Goal: Task Accomplishment & Management: Manage account settings

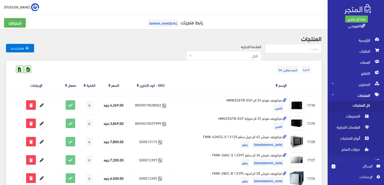
click at [177, 77] on th "الإسم" at bounding box center [230, 85] width 115 height 21
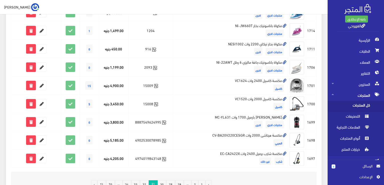
scroll to position [337, 0]
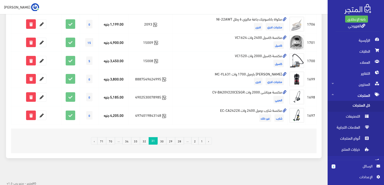
click at [148, 143] on link "32" at bounding box center [144, 141] width 9 height 8
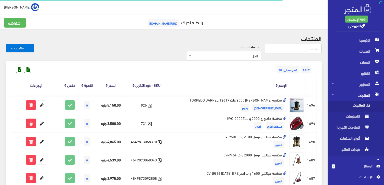
click at [224, 69] on div "1417 شحن مجاني: 20" at bounding box center [164, 65] width 306 height 8
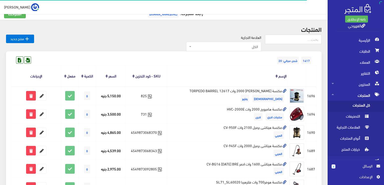
scroll to position [10, 0]
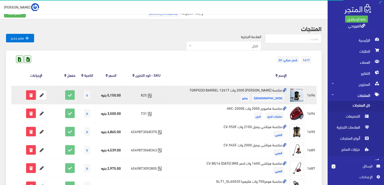
click at [255, 90] on td "مكنسة فريش براميل 2000 وات 12617 TORPEDO BARREL فريش رفايع" at bounding box center [227, 95] width 121 height 18
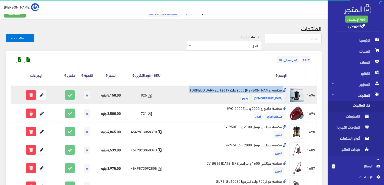
click at [255, 90] on td "مكنسة فريش براميل 2000 وات 12617 TORPEDO BARREL فريش رفايع" at bounding box center [227, 95] width 121 height 18
copy td "مكنسة فريش براميل 2000 وات 12617 TORPEDO BARREL"
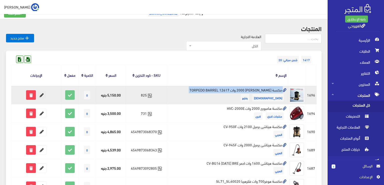
click at [44, 95] on icon at bounding box center [41, 95] width 9 height 9
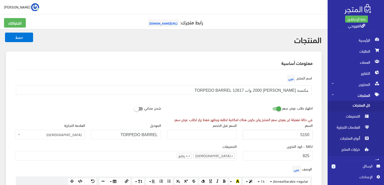
click at [282, 134] on input "5150" at bounding box center [278, 135] width 70 height 10
paste input "286"
type input "2860"
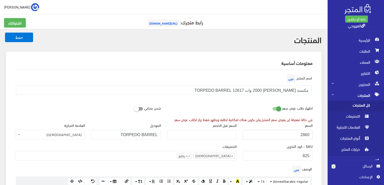
click at [5, 33] on button "حفظ" at bounding box center [19, 38] width 28 height 10
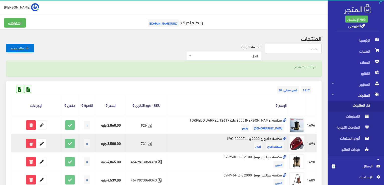
click at [241, 138] on td "مكنسة هامبورج 2000 وات HVC-2000E منتجات اخري اخرى" at bounding box center [227, 143] width 121 height 18
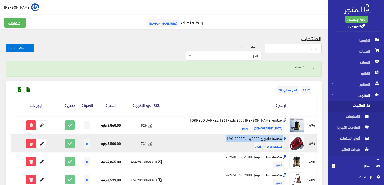
copy td "مكنسة هامبورج 2000 وات HVC-2000E"
click at [241, 138] on td "مكنسة هامبورج 2000 وات HVC-2000E منتجات اخري اخرى" at bounding box center [227, 143] width 121 height 18
click at [236, 138] on td "مكنسة هامبورج 2000 وات HVC-2000E منتجات اخري اخرى" at bounding box center [227, 143] width 121 height 18
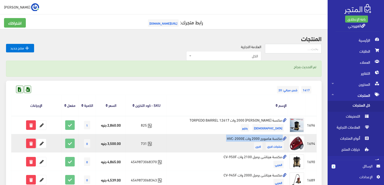
copy td "مكنسة هامبورج 2000 وات HVC-2000E"
click at [41, 144] on icon at bounding box center [41, 143] width 9 height 9
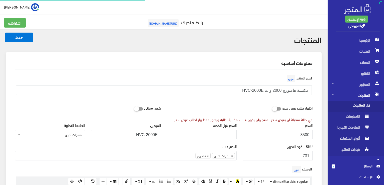
scroll to position [271, 0]
click at [272, 129] on div "السعر 3500" at bounding box center [278, 130] width 70 height 17
drag, startPoint x: 272, startPoint y: 129, endPoint x: 273, endPoint y: 132, distance: 3.3
click at [273, 132] on div "السعر 3500" at bounding box center [278, 130] width 70 height 17
click at [273, 132] on input "3500" at bounding box center [278, 135] width 70 height 10
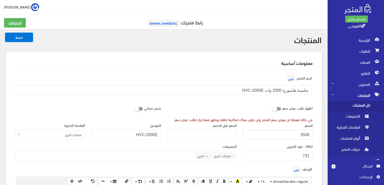
click at [273, 132] on input "3500" at bounding box center [278, 135] width 70 height 10
click at [5, 33] on button "حفظ" at bounding box center [19, 38] width 28 height 10
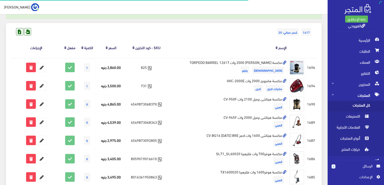
scroll to position [60, 0]
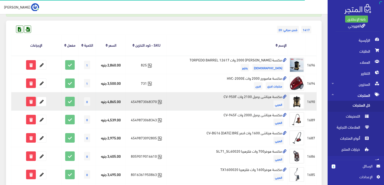
click at [273, 96] on td "مكنسة هيتاشى برميل 2100 وات CV-950F ال[DEMOGRAPHIC_DATA]" at bounding box center [227, 101] width 121 height 18
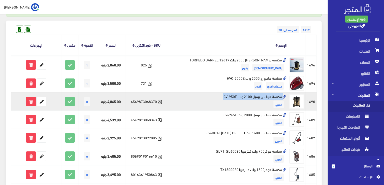
copy td "مكنسة هيتاشى برميل 2100 وات CV-950F"
click at [41, 101] on icon at bounding box center [41, 101] width 9 height 9
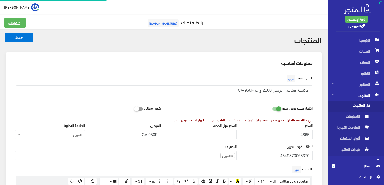
scroll to position [283, 0]
click at [285, 133] on input "4865" at bounding box center [278, 135] width 70 height 10
paste input "7100"
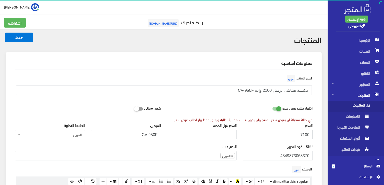
type input "7100"
click at [5, 33] on button "حفظ" at bounding box center [19, 38] width 28 height 10
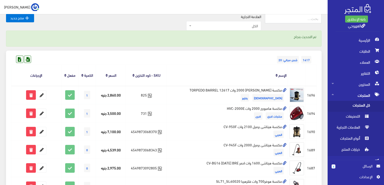
scroll to position [40, 0]
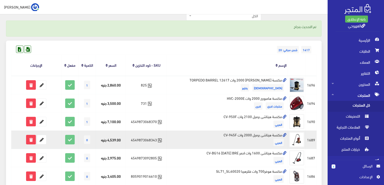
click at [279, 133] on td "مكنسة هيتاشى برميل 2000 وات CV-945F ال[DEMOGRAPHIC_DATA]" at bounding box center [227, 140] width 121 height 18
click at [279, 133] on td "مكنسة هيتاشى برميل 2000 وات CV-945F العربي" at bounding box center [227, 140] width 121 height 18
copy td "مكنسة هيتاشى برميل 2000 وات CV-945F"
